Goal: Task Accomplishment & Management: Complete application form

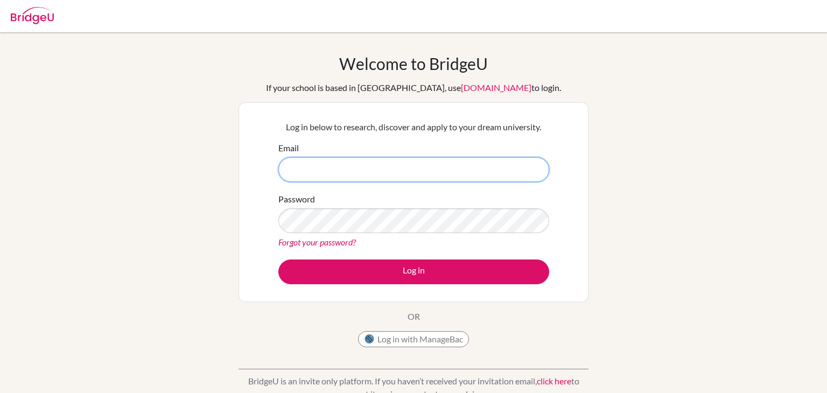
click at [307, 167] on input "Email" at bounding box center [413, 169] width 271 height 25
type input "[EMAIL_ADDRESS][DOMAIN_NAME]"
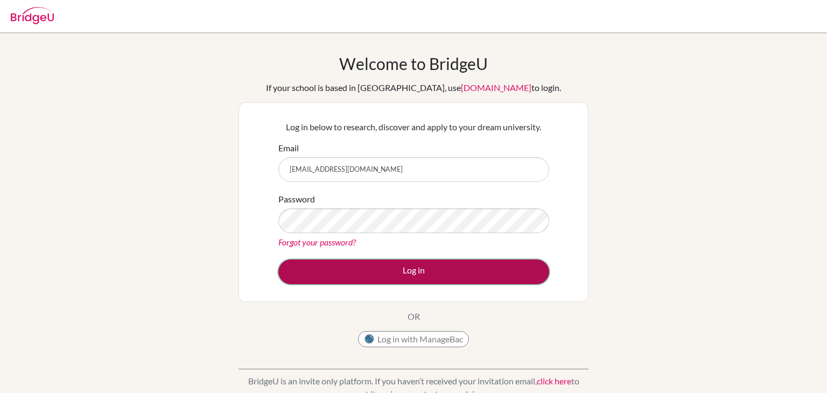
click at [402, 277] on button "Log in" at bounding box center [413, 271] width 271 height 25
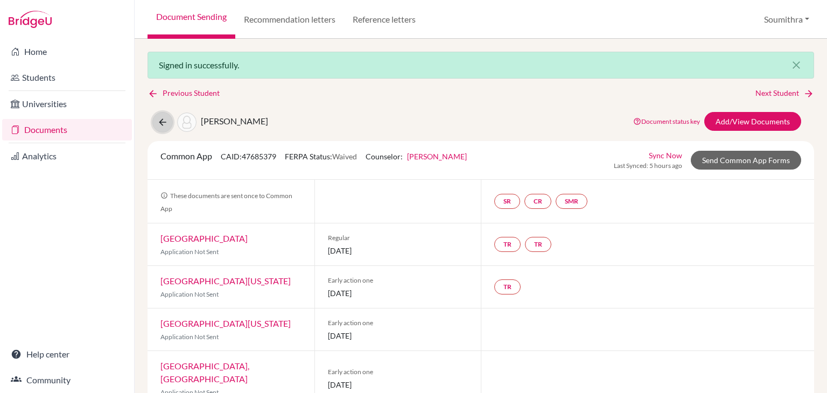
click at [160, 123] on icon at bounding box center [162, 122] width 11 height 11
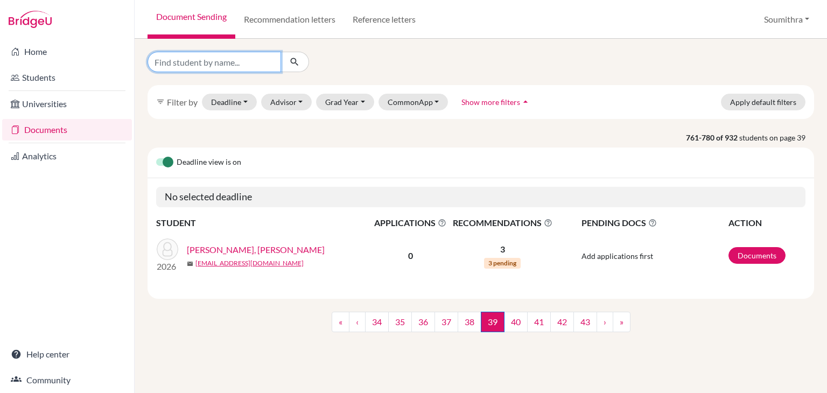
click at [234, 65] on input "Find student by name..." at bounding box center [213, 62] width 133 height 20
type input "anika"
click at [300, 65] on button "submit" at bounding box center [294, 62] width 29 height 20
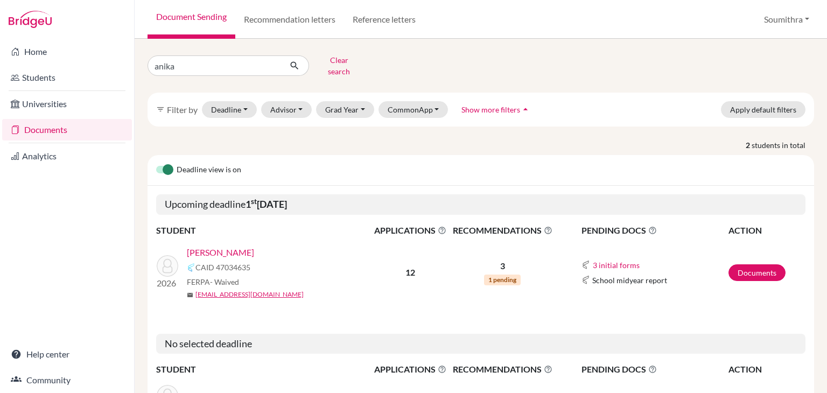
click at [220, 246] on link "Raju, Anika" at bounding box center [220, 252] width 67 height 13
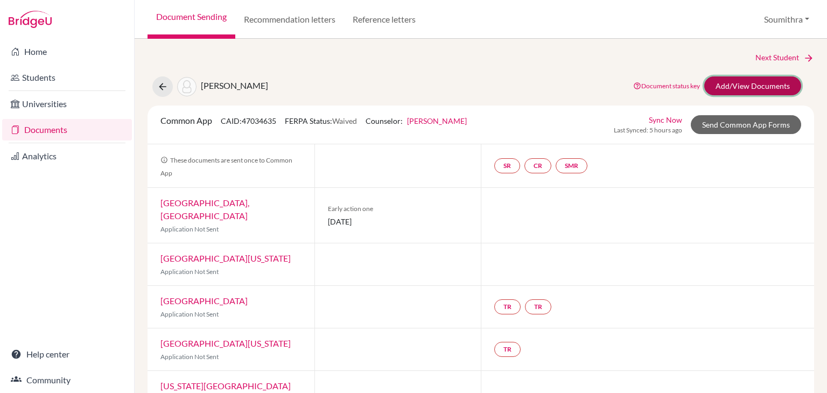
click at [773, 82] on link "Add/View Documents" at bounding box center [752, 85] width 97 height 19
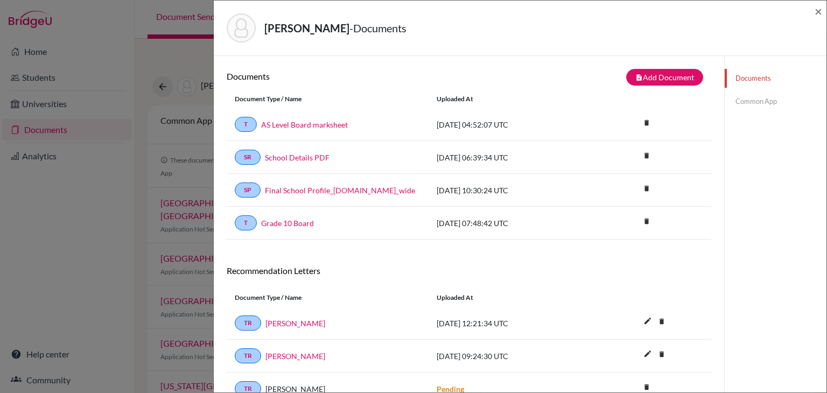
click at [760, 102] on link "Common App" at bounding box center [776, 101] width 102 height 19
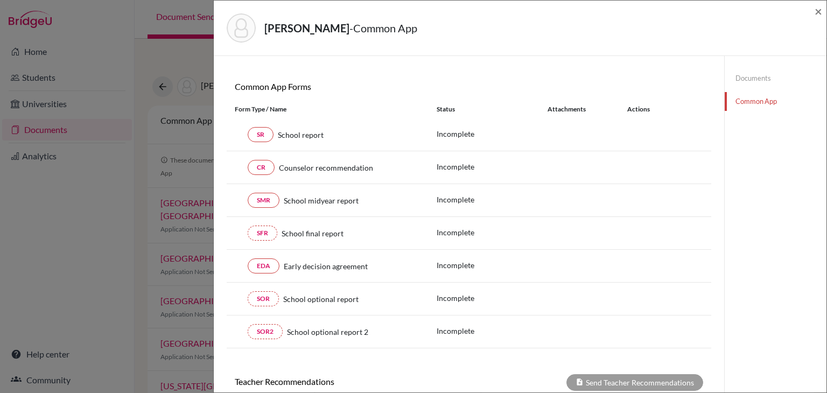
scroll to position [102, 0]
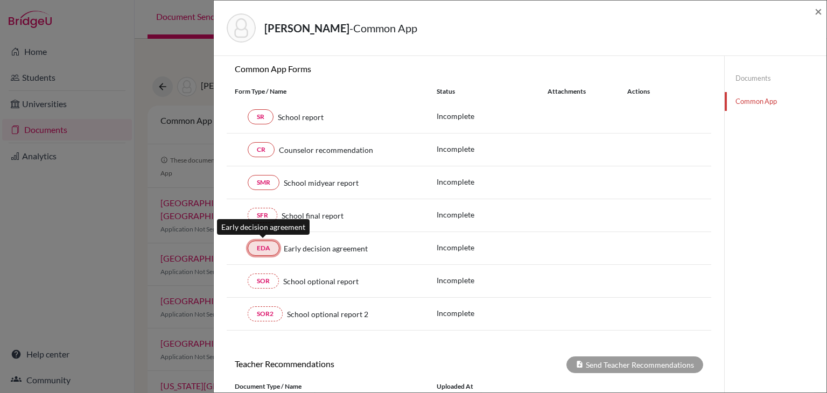
click at [267, 249] on link "EDA" at bounding box center [264, 248] width 32 height 15
click at [269, 246] on link "EDA" at bounding box center [264, 248] width 32 height 15
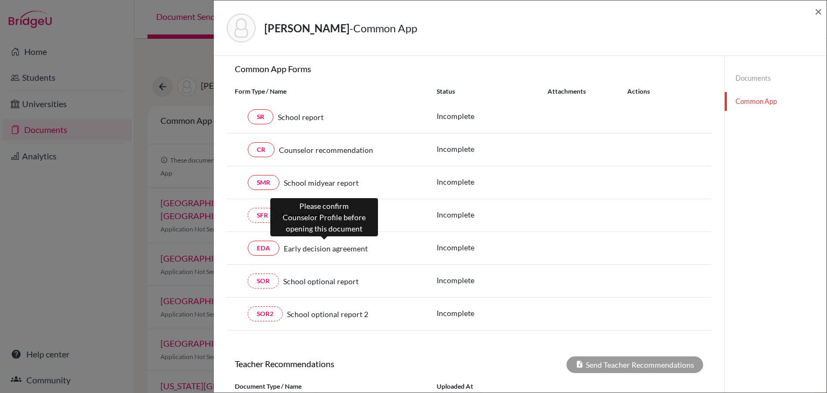
click at [296, 246] on span "Early decision agreement" at bounding box center [326, 248] width 84 height 11
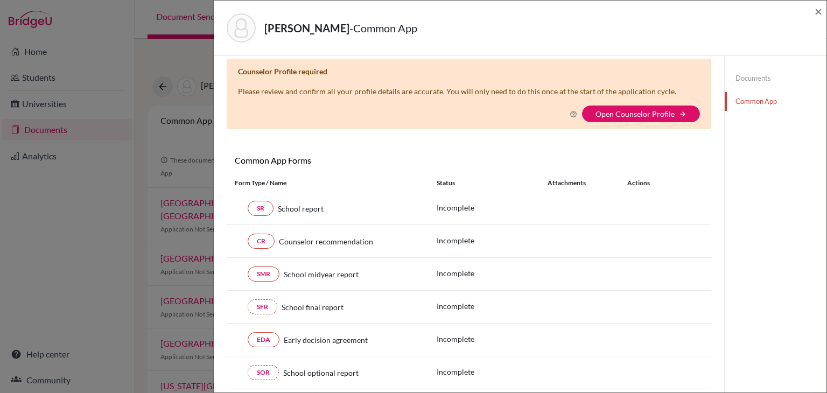
scroll to position [0, 0]
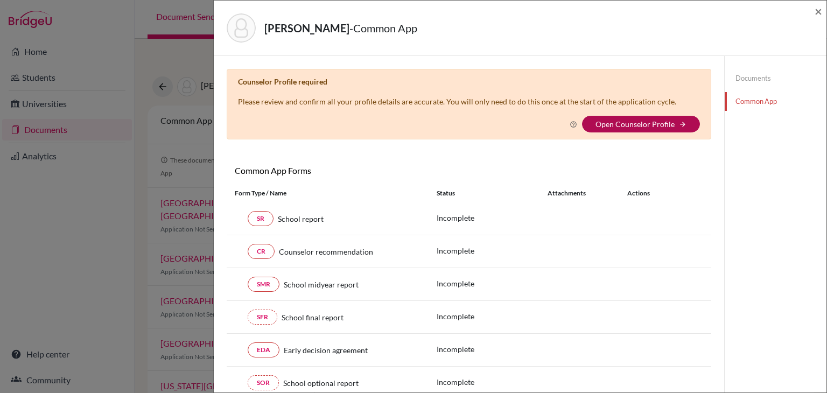
click at [649, 122] on link "Open Counselor Profile" at bounding box center [634, 124] width 79 height 9
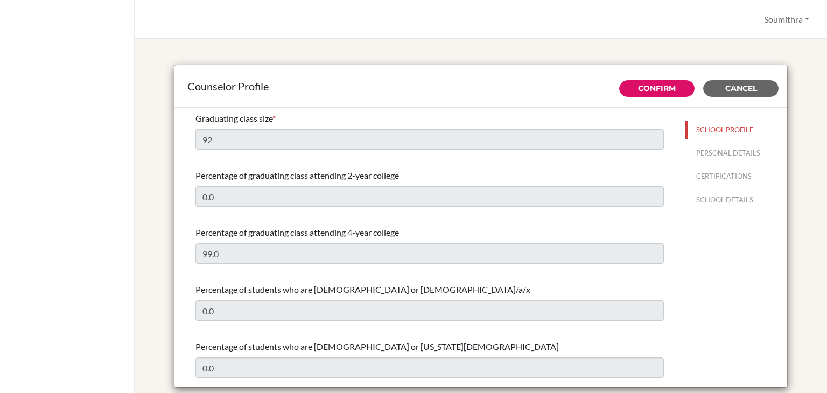
select select "0"
click at [714, 153] on button "PERSONAL DETAILS" at bounding box center [736, 153] width 102 height 19
type input "Soumithra"
type input "[PERSON_NAME]"
type input "Advisor"
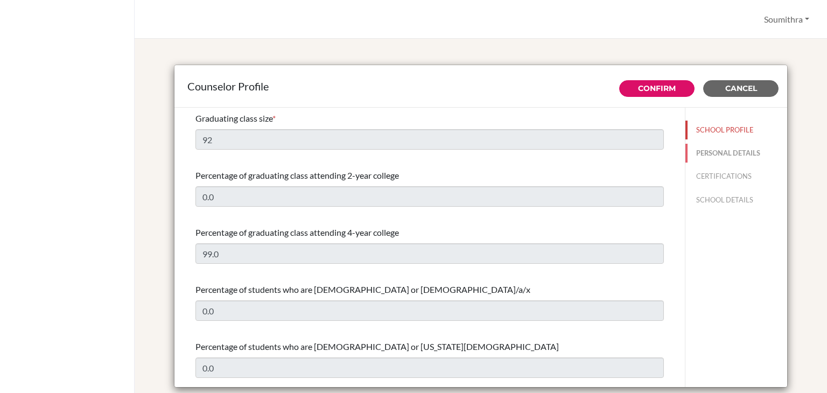
type input "91.9108457353"
type input "[EMAIL_ADDRESS][DOMAIN_NAME]"
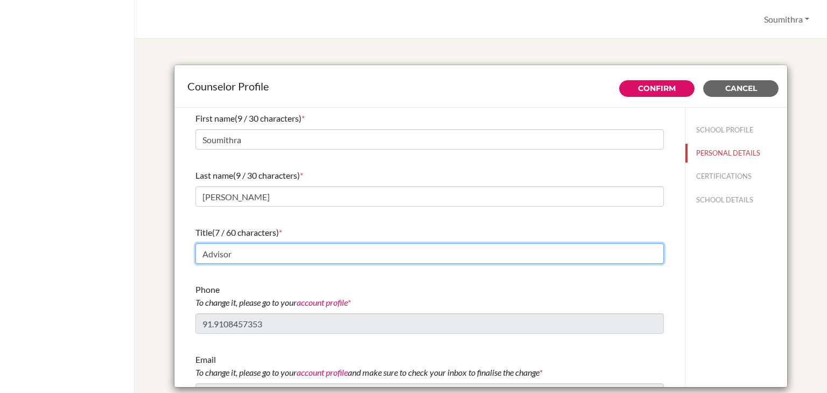
click at [264, 250] on input "Advisor" at bounding box center [429, 253] width 468 height 20
drag, startPoint x: 264, startPoint y: 250, endPoint x: 181, endPoint y: 252, distance: 82.9
click at [181, 252] on div "First name (9 / 30 characters) * Soumithra Last name (9 / 30 characters) * Nage…" at bounding box center [429, 248] width 510 height 280
type input "c"
type input "College & Career Guidance Counsellor"
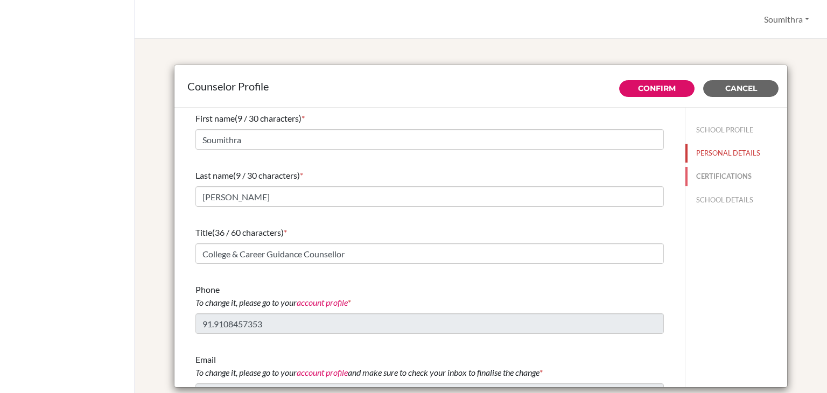
click at [737, 177] on button "CERTIFICATIONS" at bounding box center [736, 176] width 102 height 19
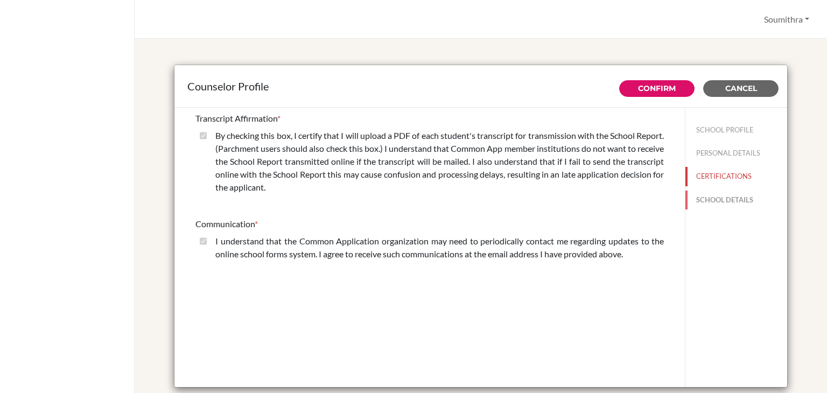
click at [741, 196] on button "SCHOOL DETAILS" at bounding box center [736, 200] width 102 height 19
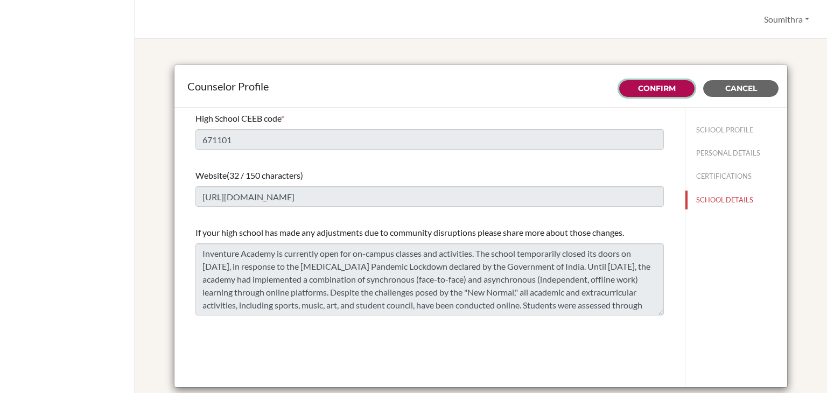
click at [676, 88] on button "Confirm" at bounding box center [656, 88] width 75 height 17
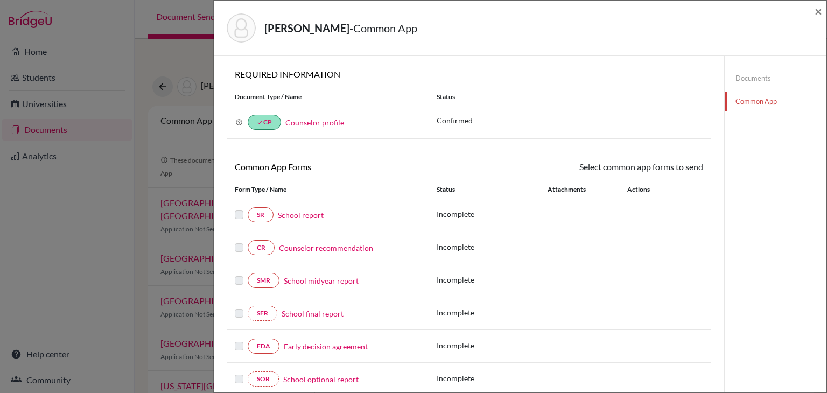
click at [307, 343] on link "Early decision agreement" at bounding box center [326, 346] width 84 height 11
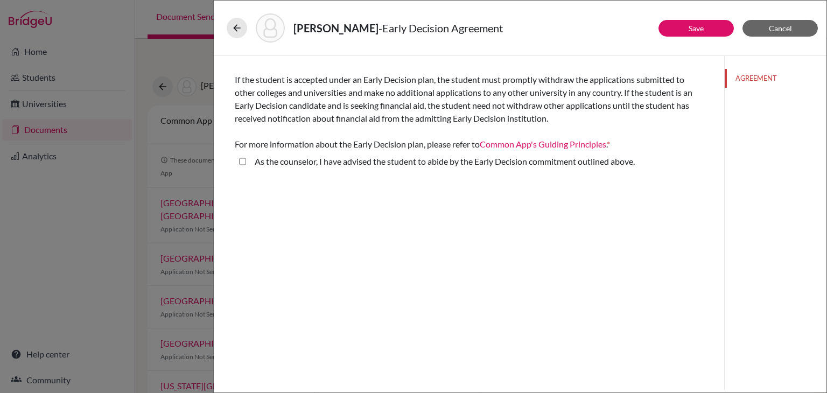
click at [243, 161] on above\ "As the counselor, I have advised the student to abide by the Early Decision com…" at bounding box center [242, 161] width 7 height 13
checkbox above\ "true"
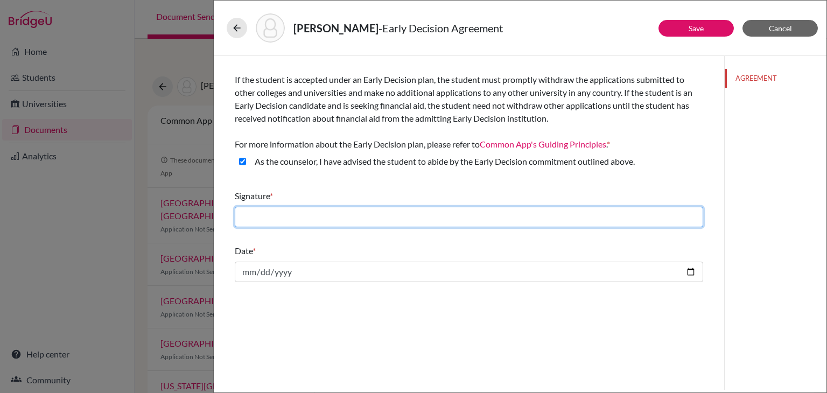
click at [282, 207] on input "text" at bounding box center [469, 217] width 468 height 20
type input "Soumithra Nagendran"
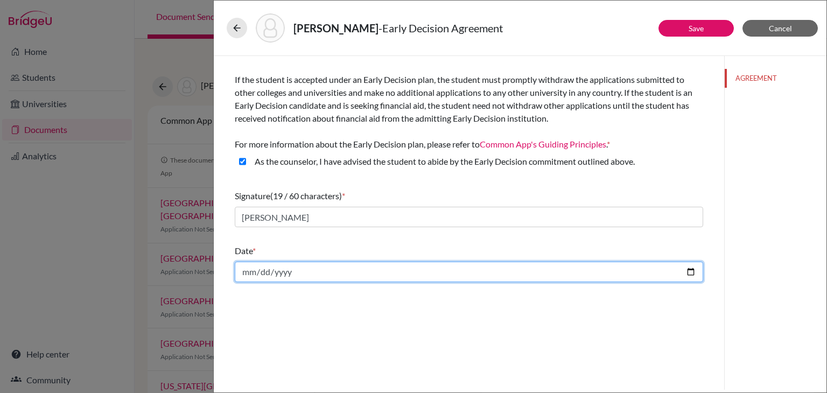
click at [694, 270] on input "date" at bounding box center [469, 272] width 468 height 20
type input "2025-10-04"
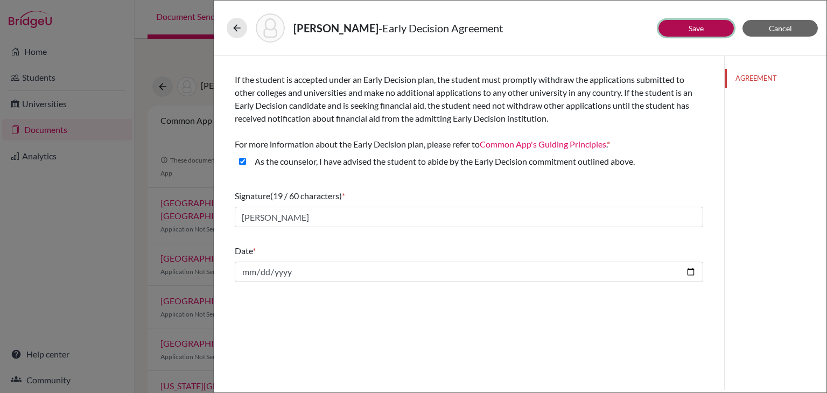
click at [709, 23] on button "Save" at bounding box center [695, 28] width 75 height 17
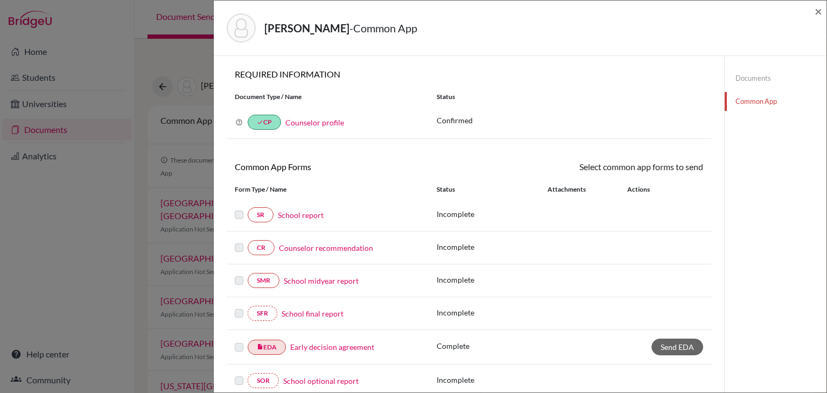
click at [343, 248] on link "Counselor recommendation" at bounding box center [326, 247] width 94 height 11
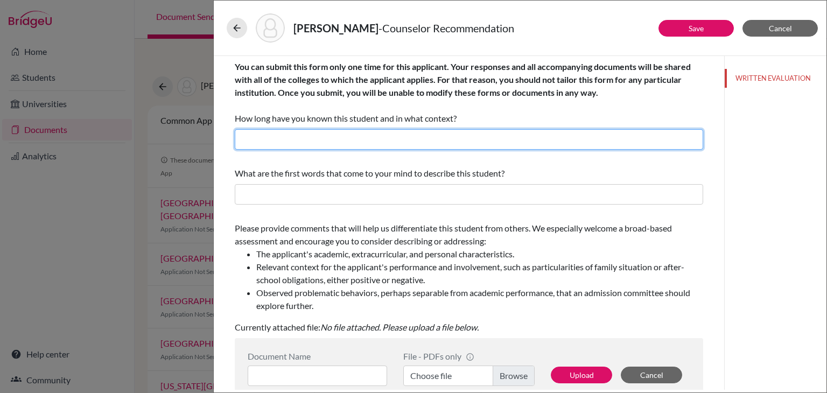
click at [302, 136] on input "text" at bounding box center [469, 139] width 468 height 20
click at [502, 138] on input "I have known Anika for 4 years as her college and career guidance counsellor an…" at bounding box center [469, 139] width 468 height 20
type input "I have known Anika for 4 years as her college and career guidance counselor and…"
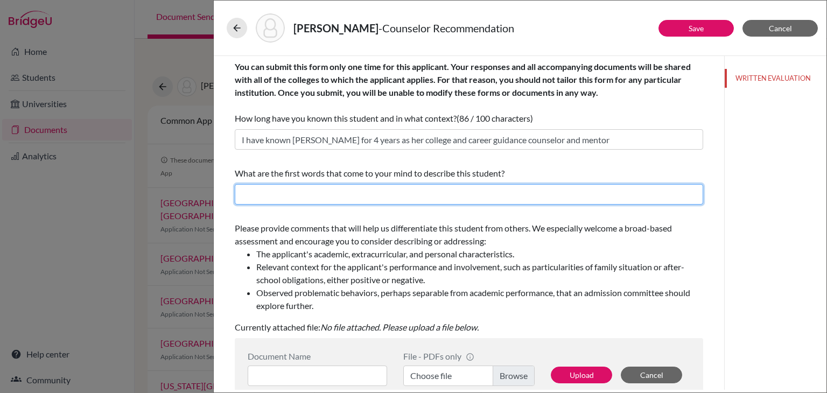
click at [392, 194] on input "text" at bounding box center [469, 194] width 468 height 20
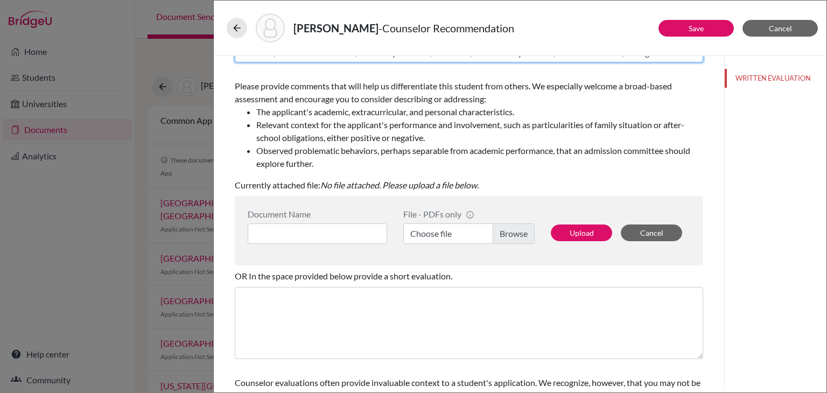
scroll to position [125, 0]
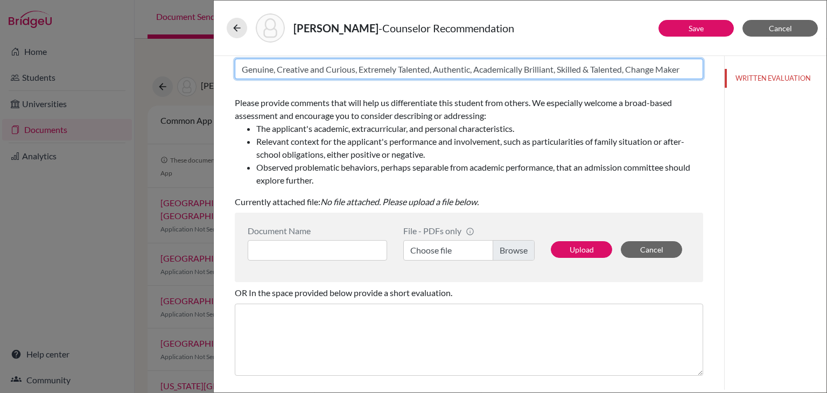
type input "Genuine, Creative and Curious, Extremely Talented, Authentic, Academically Bril…"
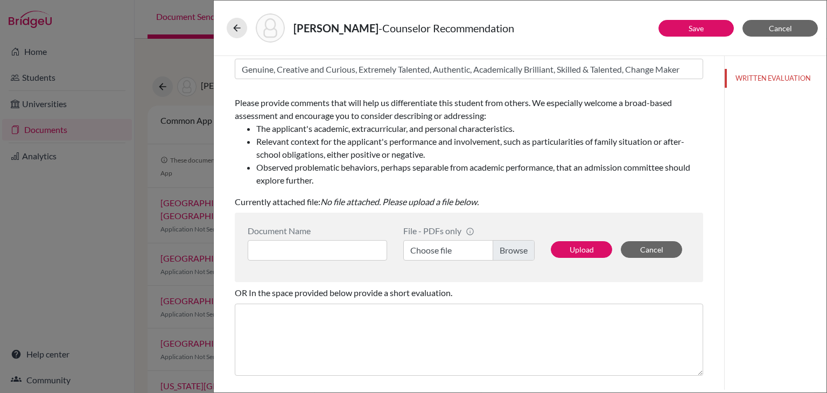
click at [434, 254] on label "Choose file" at bounding box center [468, 250] width 131 height 20
click at [434, 254] on input "Choose file" at bounding box center [468, 250] width 131 height 20
click at [350, 249] on input at bounding box center [317, 250] width 139 height 20
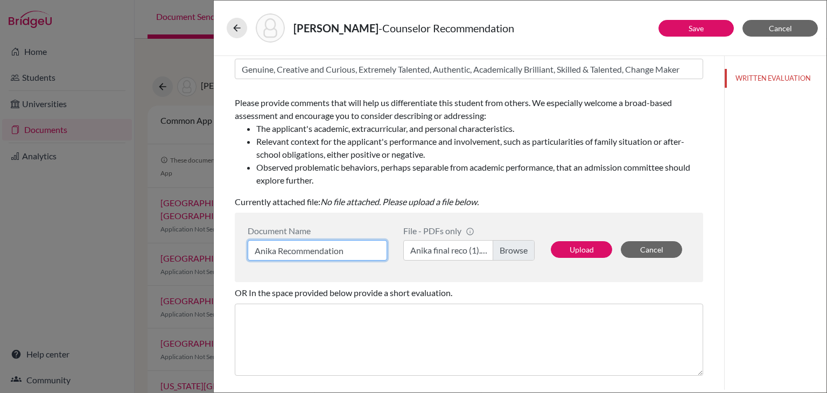
click at [277, 251] on input "Anika Recommendation" at bounding box center [317, 250] width 139 height 20
type input "Anika Counsellor Recommendation"
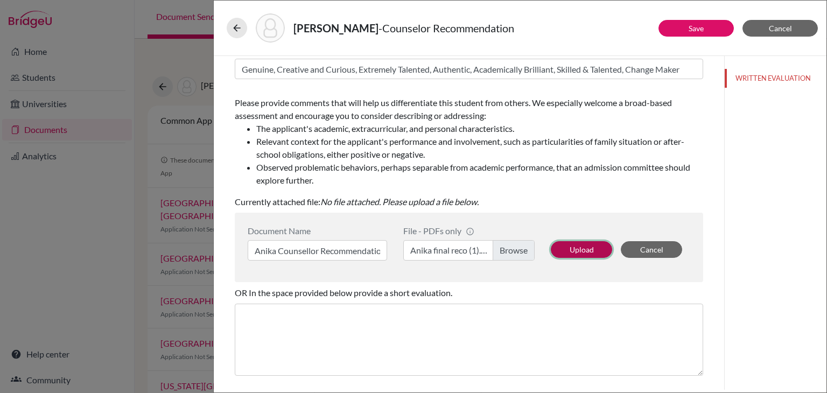
click at [578, 247] on button "Upload" at bounding box center [581, 249] width 61 height 17
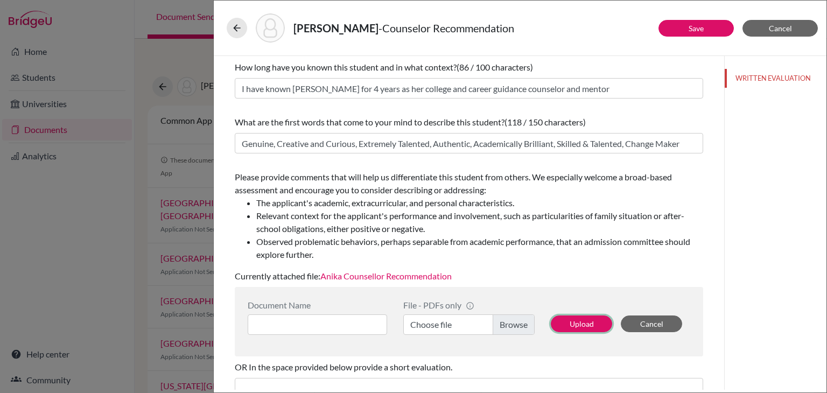
scroll to position [51, 0]
click at [683, 25] on button "Save" at bounding box center [695, 28] width 75 height 17
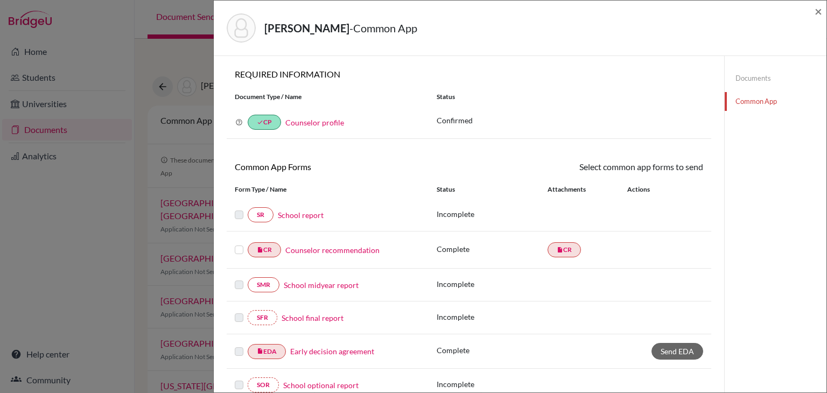
click at [301, 216] on link "School report" at bounding box center [301, 214] width 46 height 11
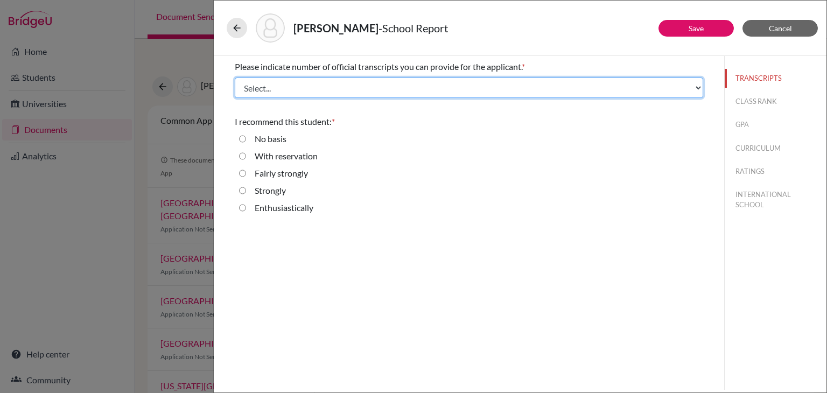
click at [353, 87] on select "Select... 1 2 3 4" at bounding box center [469, 88] width 468 height 20
select select "3"
click at [235, 78] on select "Select... 1 2 3 4" at bounding box center [469, 88] width 468 height 20
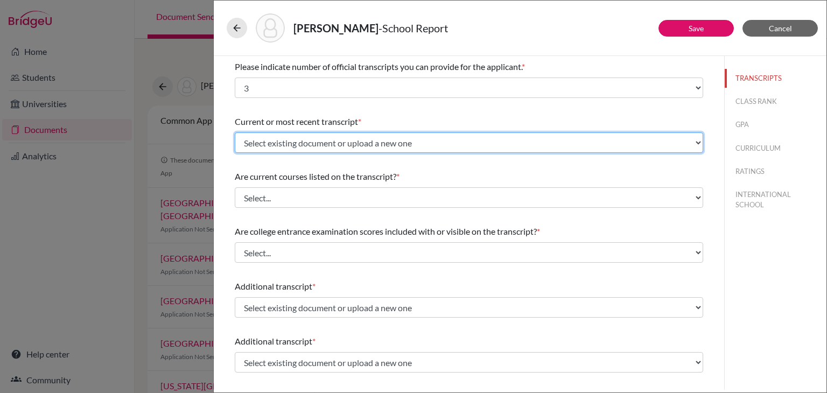
click at [338, 144] on select "Select existing document or upload a new one AS Level Board marksheet Grade 10 …" at bounding box center [469, 142] width 468 height 20
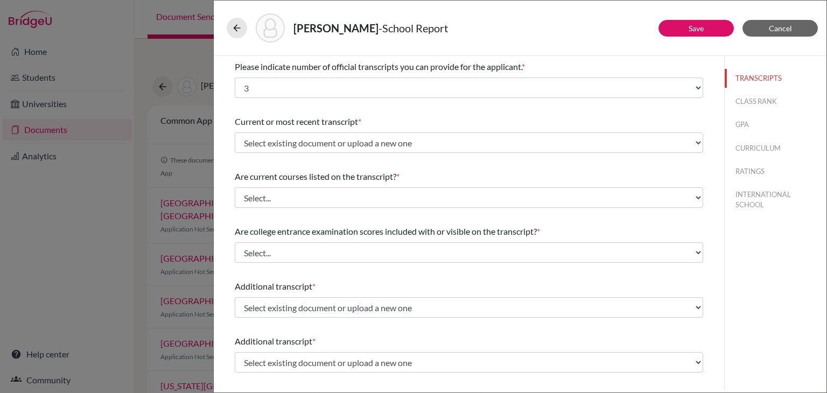
click at [415, 111] on div "Current or most recent transcript * Select existing document or upload a new on…" at bounding box center [469, 134] width 468 height 46
click at [759, 31] on button "Cancel" at bounding box center [779, 28] width 75 height 17
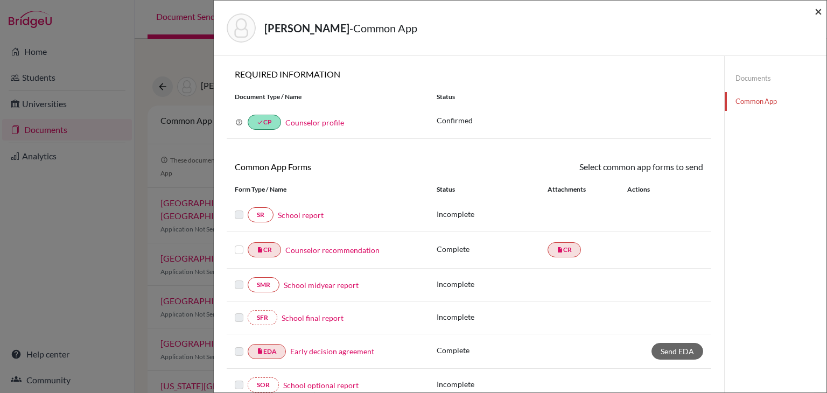
click at [819, 12] on span "×" at bounding box center [818, 11] width 8 height 16
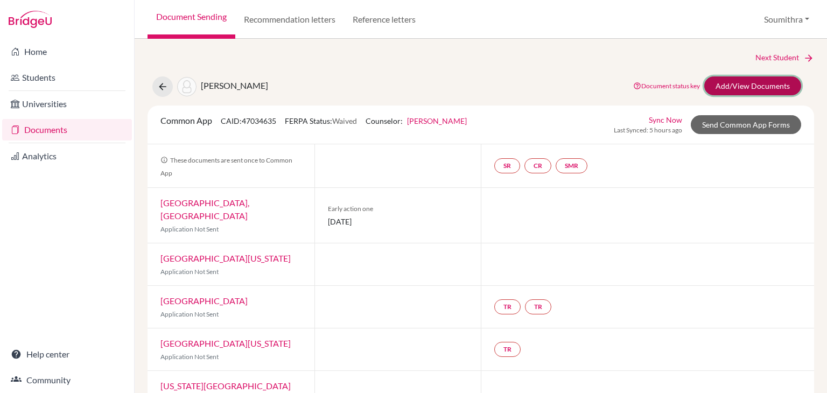
click at [742, 87] on link "Add/View Documents" at bounding box center [752, 85] width 97 height 19
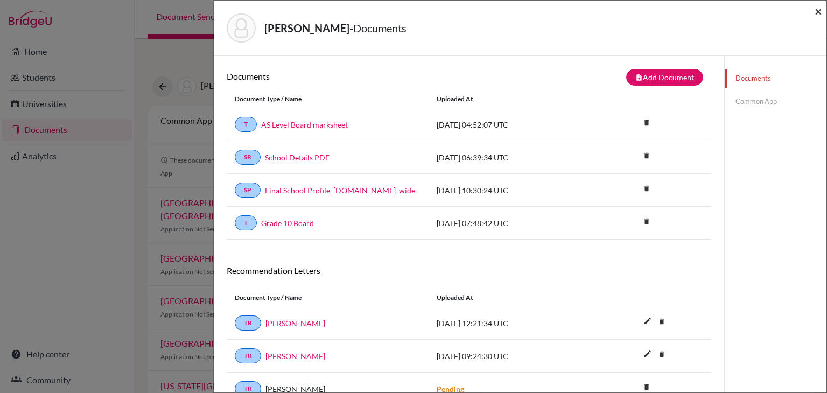
click at [819, 13] on span "×" at bounding box center [818, 11] width 8 height 16
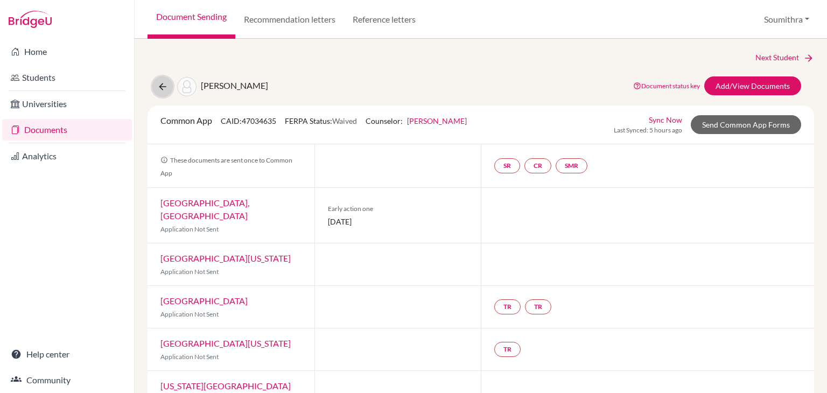
click at [161, 90] on icon at bounding box center [162, 86] width 11 height 11
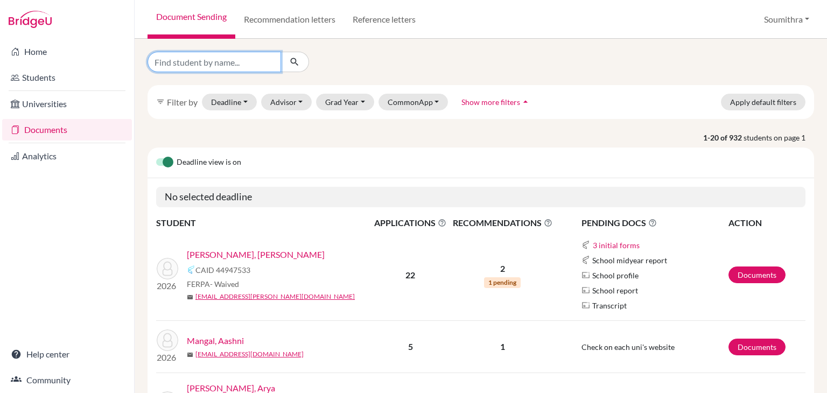
click at [216, 65] on input "Find student by name..." at bounding box center [213, 62] width 133 height 20
type input "l"
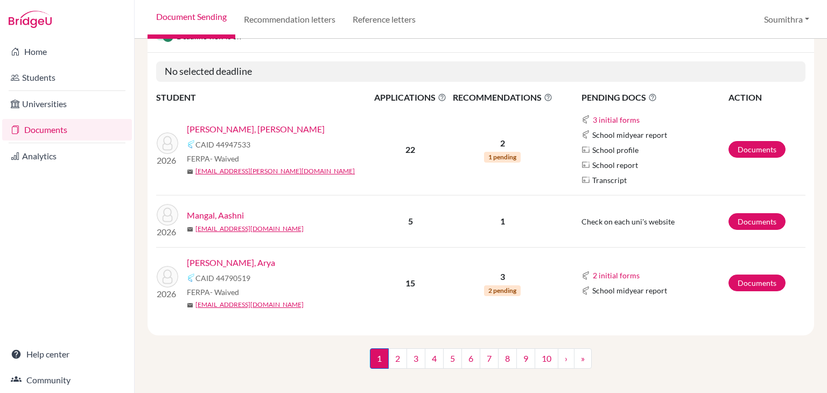
scroll to position [135, 0]
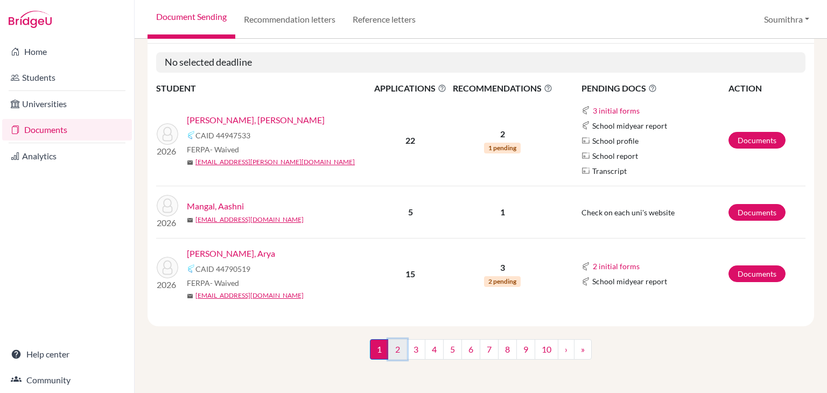
click at [402, 348] on link "2" at bounding box center [397, 349] width 19 height 20
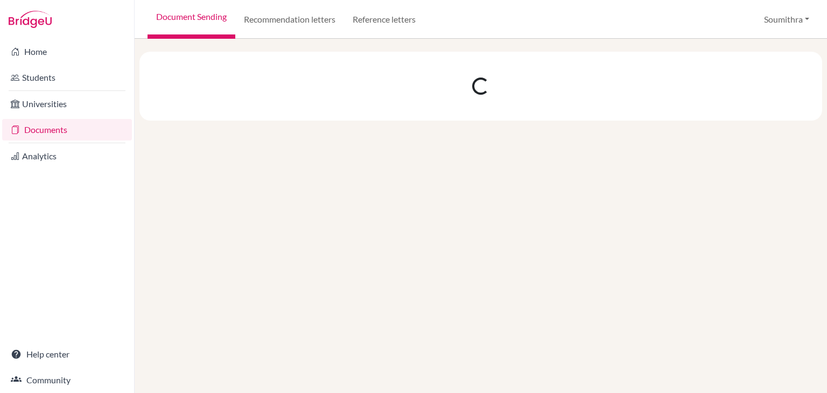
scroll to position [0, 0]
